Goal: Check status

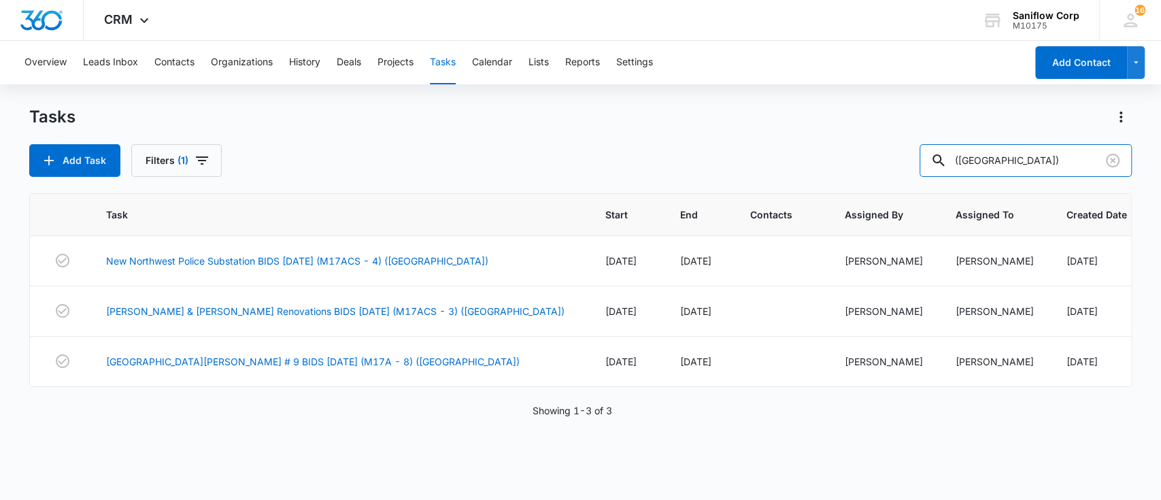
drag, startPoint x: 1010, startPoint y: 158, endPoint x: 866, endPoint y: 147, distance: 144.6
click at [866, 147] on div "Add Task Filters (1) ([GEOGRAPHIC_DATA])" at bounding box center [580, 160] width 1103 height 33
type input "NOBLE"
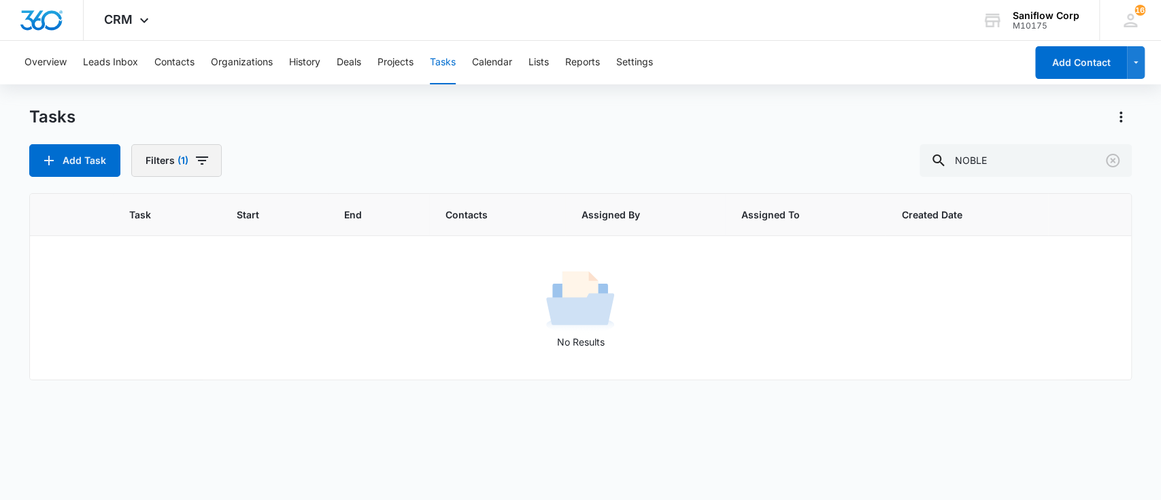
click at [180, 152] on button "Filters (1)" at bounding box center [176, 160] width 90 height 33
click at [204, 321] on label "Complete" at bounding box center [225, 323] width 156 height 14
click at [148, 323] on input "Complete" at bounding box center [147, 323] width 1 height 1
radio input "false"
radio input "true"
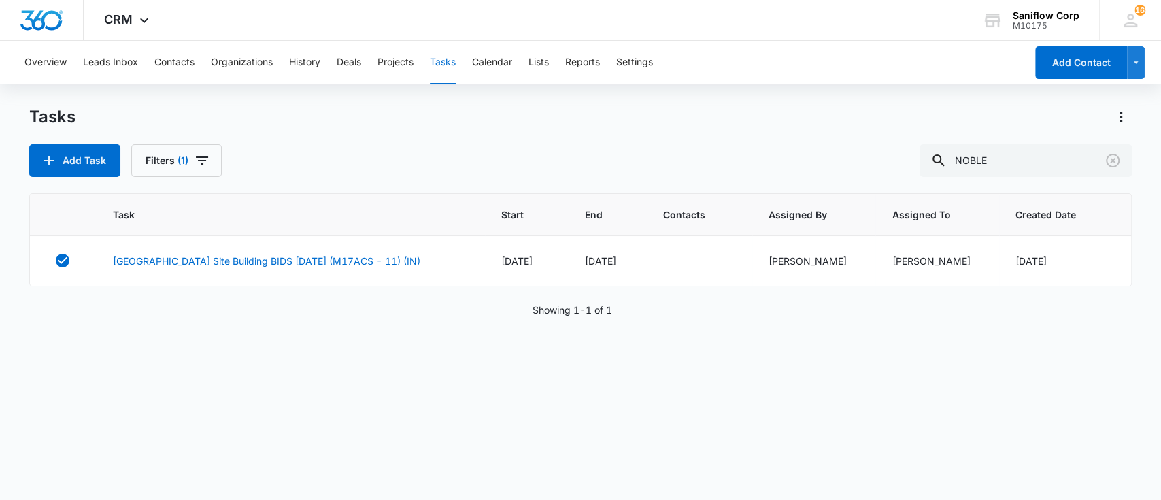
click at [437, 128] on div "Tasks Add Task Filters (1) NOBLE" at bounding box center [580, 141] width 1103 height 71
click at [382, 260] on link "[GEOGRAPHIC_DATA] Site Building BIDS [DATE] (M17ACS - 11) (IN)" at bounding box center [266, 261] width 307 height 14
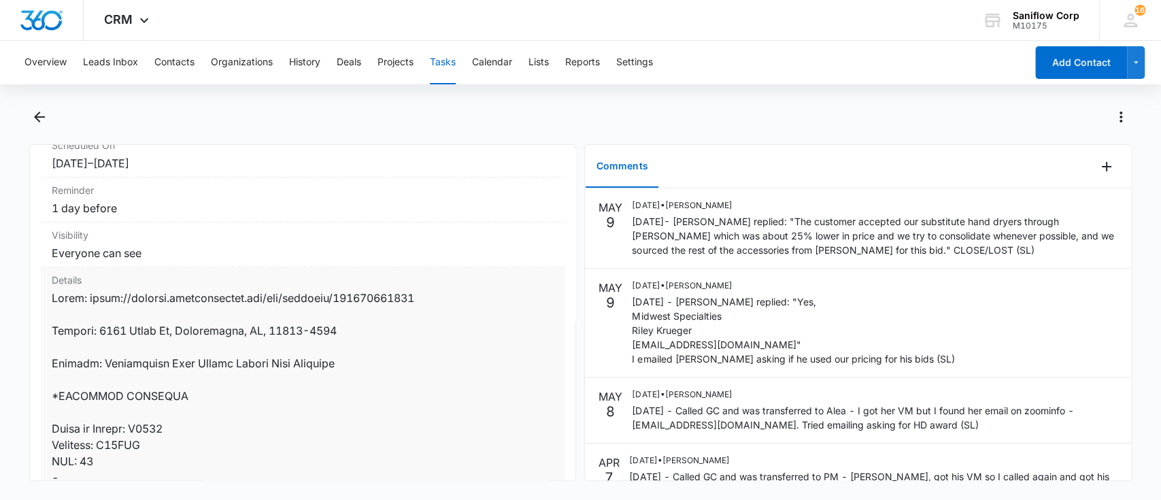
scroll to position [170, 0]
drag, startPoint x: 90, startPoint y: 318, endPoint x: 441, endPoint y: 314, distance: 351.6
copy dd "https://connect.dodgepipeline.com/dda/projects/202500017055"
